Goal: Navigation & Orientation: Find specific page/section

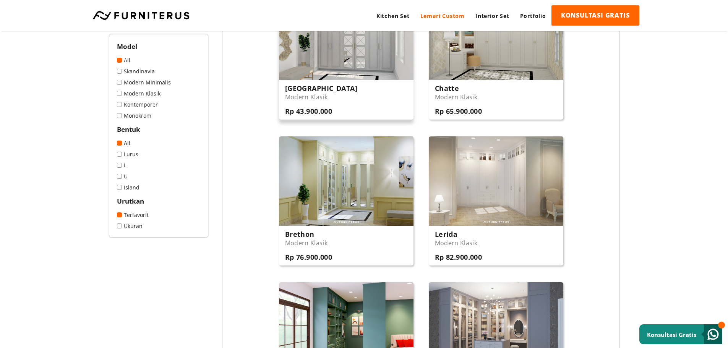
scroll to position [173, 0]
click at [167, 83] on link "Modern Minimalis" at bounding box center [158, 82] width 83 height 7
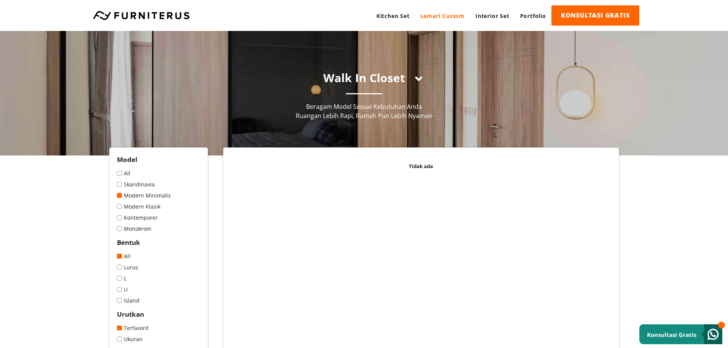
click at [131, 226] on link "Monokrom" at bounding box center [158, 228] width 83 height 7
click at [125, 174] on link "All" at bounding box center [158, 173] width 83 height 7
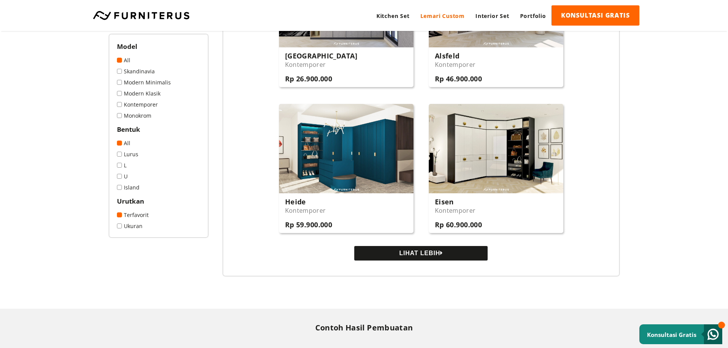
scroll to position [645, 0]
click at [453, 254] on button "LIHAT LEBIH" at bounding box center [420, 253] width 133 height 15
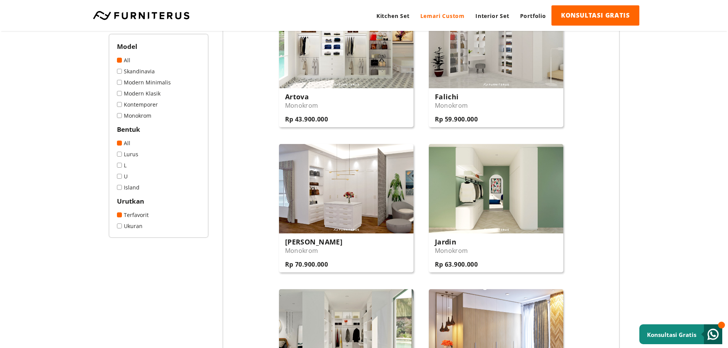
scroll to position [1042, 0]
